Goal: Task Accomplishment & Management: Manage account settings

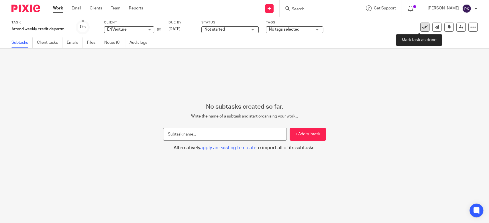
click at [422, 25] on icon at bounding box center [425, 27] width 6 height 6
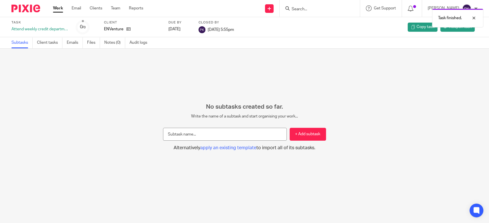
click at [57, 11] on link "Work" at bounding box center [58, 8] width 10 height 6
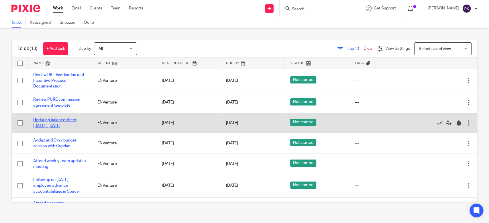
click at [60, 119] on link "Updating balance sheet 2025Jan - 2025Jul" at bounding box center [54, 123] width 43 height 10
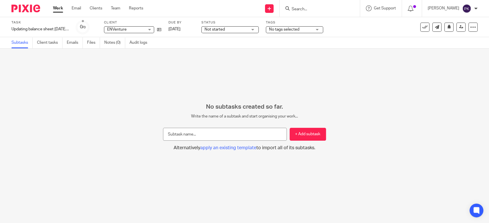
click at [230, 32] on span "Not started" at bounding box center [225, 30] width 43 height 6
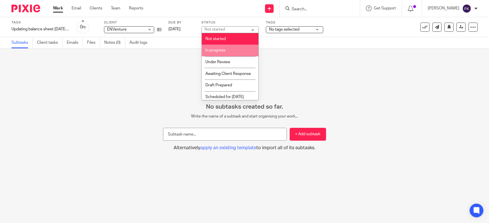
click at [223, 54] on li "In progress" at bounding box center [229, 51] width 57 height 12
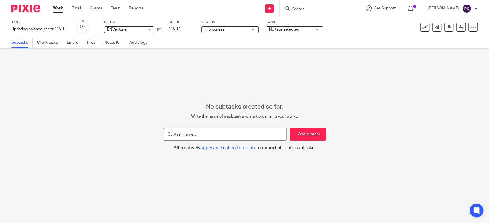
click at [58, 11] on link "Work" at bounding box center [58, 8] width 10 height 6
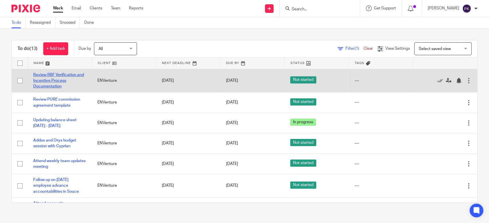
click at [62, 74] on link "Review RBF Verification and Incentive Process Documentation" at bounding box center [58, 81] width 51 height 16
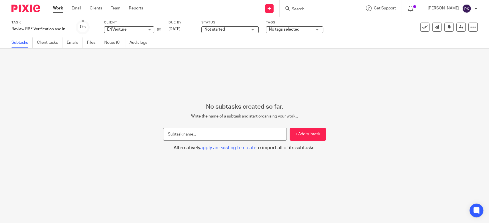
click at [231, 27] on span "Not started" at bounding box center [225, 30] width 43 height 6
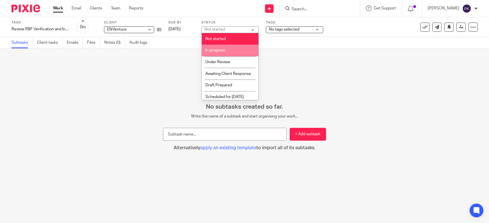
click at [230, 48] on li "In progress" at bounding box center [229, 51] width 57 height 12
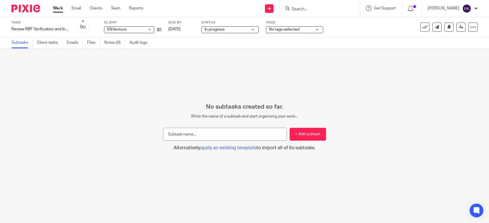
click at [60, 11] on link "Work" at bounding box center [58, 8] width 10 height 6
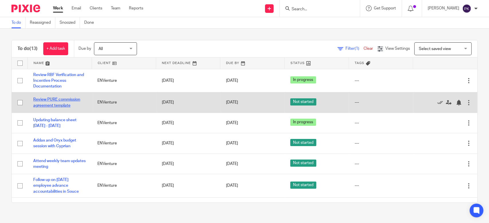
click at [57, 99] on link "Review PURE commission agreement template" at bounding box center [56, 103] width 47 height 10
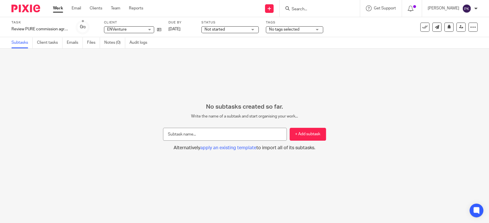
click at [216, 29] on span "Not started" at bounding box center [214, 29] width 20 height 4
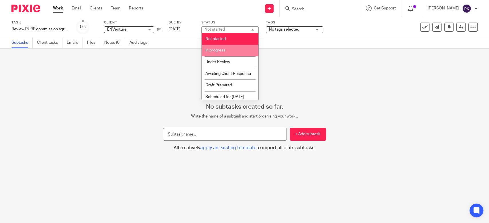
click at [227, 50] on li "In progress" at bounding box center [229, 51] width 57 height 12
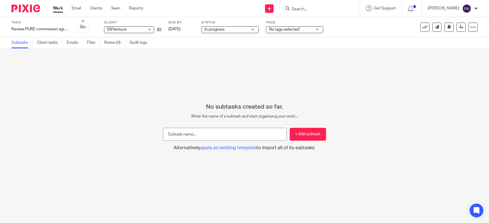
click at [55, 9] on link "Work" at bounding box center [58, 8] width 10 height 6
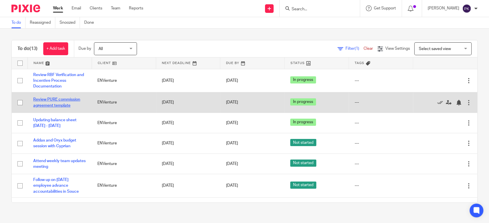
click at [65, 104] on link "Review PURE commission agreement template" at bounding box center [56, 103] width 47 height 10
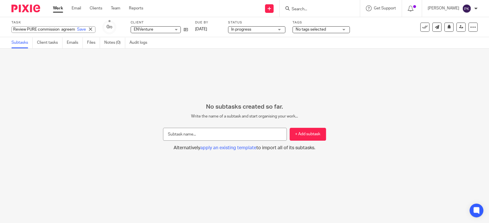
click at [64, 30] on div "Review PURE commission agreement template Save Review PURE commission agreement…" at bounding box center [53, 29] width 84 height 7
click at [76, 30] on div "Save" at bounding box center [85, 30] width 19 height 6
click at [59, 30] on input "Review PURE commission agreement template" at bounding box center [53, 29] width 84 height 7
type input "Review PURE commission addendum"
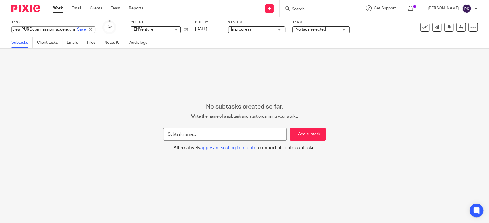
scroll to position [0, 0]
click at [77, 30] on link "Save" at bounding box center [81, 30] width 9 height 6
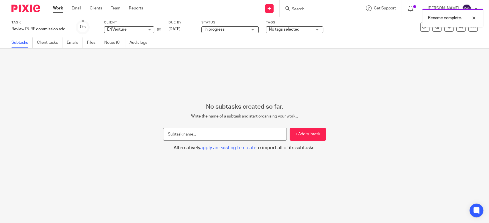
click at [418, 27] on div "Rename complete." at bounding box center [363, 17] width 239 height 22
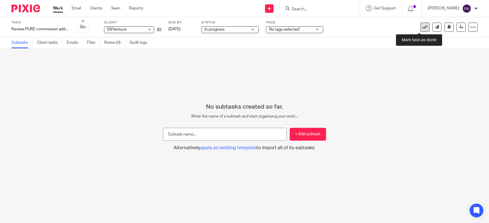
click at [422, 30] on icon at bounding box center [425, 27] width 6 height 6
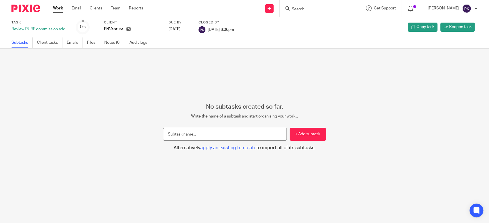
click at [62, 6] on link "Work" at bounding box center [58, 8] width 10 height 6
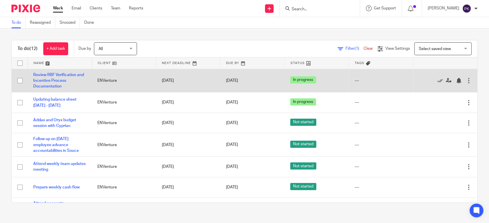
click at [73, 77] on td "Review RBF Verification and Incentive Process Documentation" at bounding box center [59, 80] width 64 height 23
